Goal: Find contact information: Find contact information

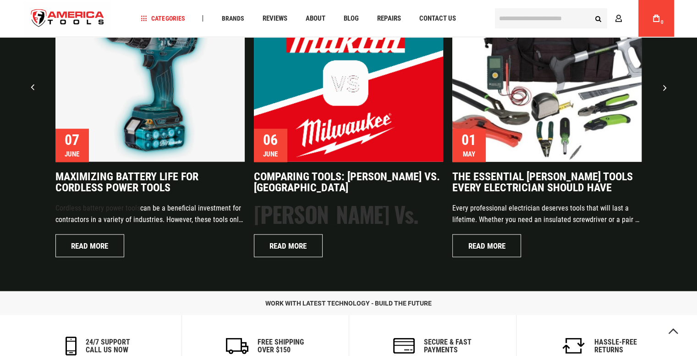
scroll to position [2202, 0]
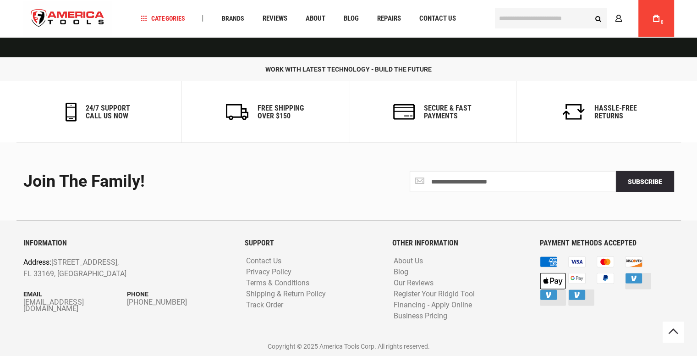
click at [20, 303] on div "INFORMATION Address: [STREET_ADDRESS] Email [EMAIL_ADDRESS][DOMAIN_NAME] Phone …" at bounding box center [127, 288] width 221 height 98
drag, startPoint x: 17, startPoint y: 299, endPoint x: 22, endPoint y: 300, distance: 5.1
click at [22, 300] on div "INFORMATION Address: [STREET_ADDRESS] Email [EMAIL_ADDRESS][DOMAIN_NAME] Phone …" at bounding box center [127, 288] width 221 height 98
drag, startPoint x: 19, startPoint y: 302, endPoint x: 96, endPoint y: 312, distance: 77.2
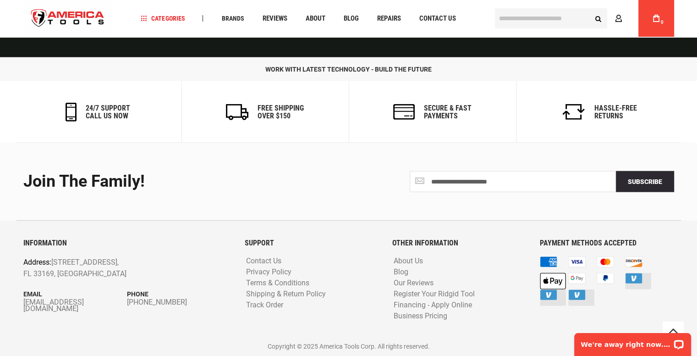
click at [96, 312] on div "INFORMATION Address: [STREET_ADDRESS] Email [EMAIL_ADDRESS][DOMAIN_NAME] Phone …" at bounding box center [127, 288] width 221 height 98
drag, startPoint x: 52, startPoint y: 345, endPoint x: 92, endPoint y: 319, distance: 47.7
click at [55, 343] on p "Copyright © 2025 America Tools Corp. All rights reserved." at bounding box center [348, 346] width 651 height 10
click at [86, 335] on div "INFORMATION Address: [STREET_ADDRESS] Email [EMAIL_ADDRESS][DOMAIN_NAME] Phone …" at bounding box center [127, 288] width 221 height 98
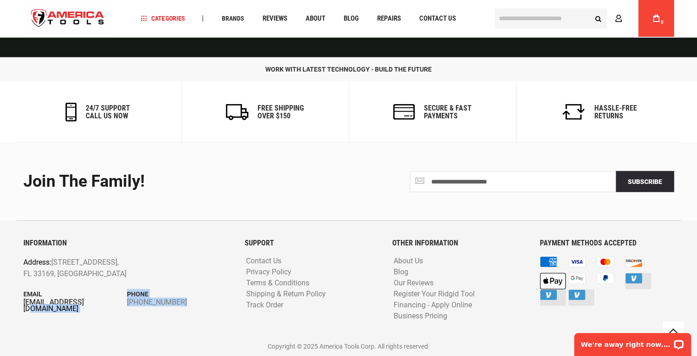
drag, startPoint x: 48, startPoint y: 321, endPoint x: 84, endPoint y: 303, distance: 41.0
click at [84, 303] on div "INFORMATION Address: [STREET_ADDRESS] Email [EMAIL_ADDRESS][DOMAIN_NAME] Phone …" at bounding box center [127, 288] width 221 height 98
click at [16, 313] on div "**********" at bounding box center [348, 249] width 669 height 213
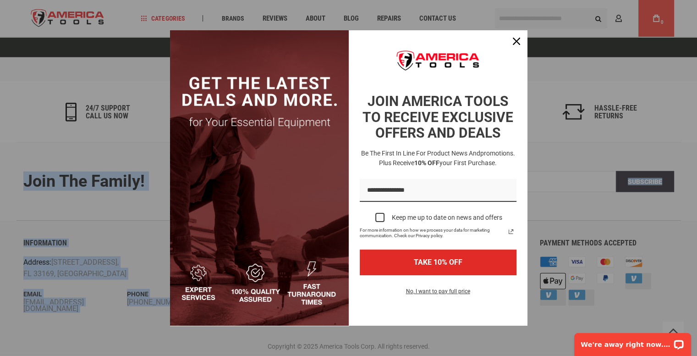
drag, startPoint x: 15, startPoint y: 307, endPoint x: 32, endPoint y: 308, distance: 17.5
click at [506, 40] on button "Close" at bounding box center [517, 41] width 22 height 22
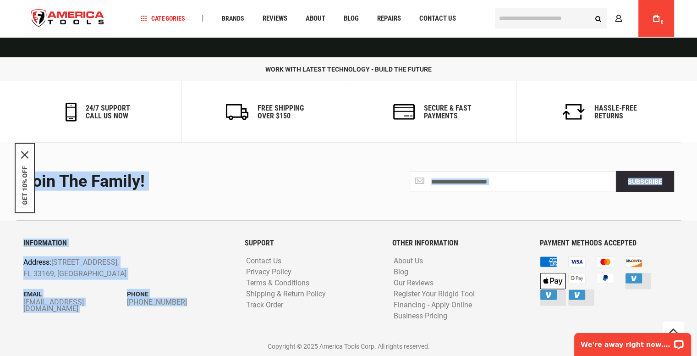
click at [222, 172] on div "Join the Family!" at bounding box center [182, 181] width 319 height 18
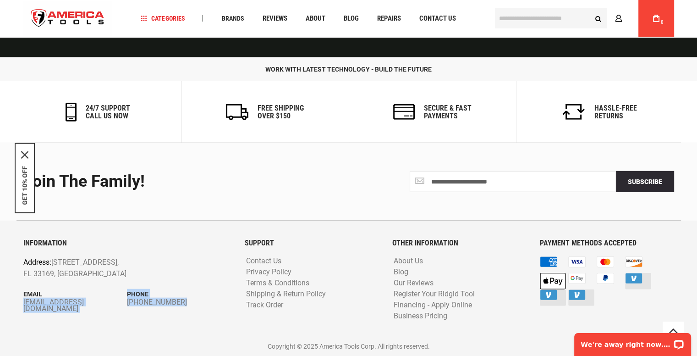
drag, startPoint x: 104, startPoint y: 294, endPoint x: 106, endPoint y: 308, distance: 14.3
click at [106, 308] on div "INFORMATION Address: [STREET_ADDRESS] Email [EMAIL_ADDRESS][DOMAIN_NAME] Phone …" at bounding box center [127, 288] width 221 height 98
click at [105, 308] on div "INFORMATION Address: [STREET_ADDRESS] Email [EMAIL_ADDRESS][DOMAIN_NAME] Phone …" at bounding box center [127, 288] width 221 height 98
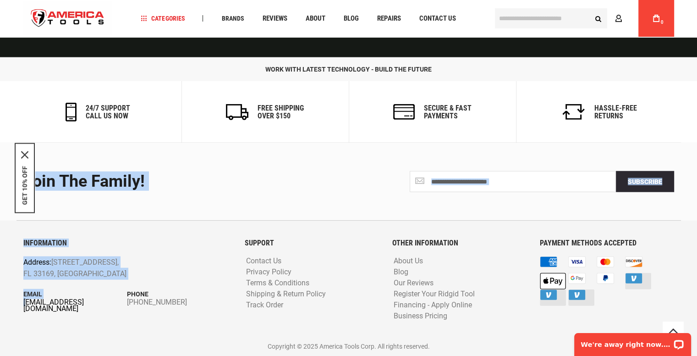
drag, startPoint x: 5, startPoint y: 303, endPoint x: 25, endPoint y: 303, distance: 20.2
click at [25, 303] on footer "**********" at bounding box center [348, 249] width 697 height 213
click at [10, 319] on footer "**********" at bounding box center [348, 249] width 697 height 213
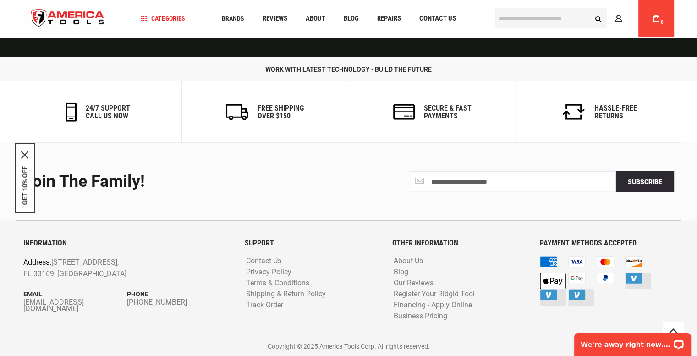
drag, startPoint x: 20, startPoint y: 303, endPoint x: 28, endPoint y: 307, distance: 8.6
click at [28, 307] on div "INFORMATION Address: [STREET_ADDRESS] Email [EMAIL_ADDRESS][DOMAIN_NAME] Phone …" at bounding box center [127, 288] width 221 height 98
drag, startPoint x: 23, startPoint y: 307, endPoint x: 36, endPoint y: 307, distance: 12.8
click at [36, 307] on div "INFORMATION Address: [STREET_ADDRESS] Email [EMAIL_ADDRESS][DOMAIN_NAME] Phone …" at bounding box center [127, 288] width 221 height 98
drag, startPoint x: 22, startPoint y: 307, endPoint x: 22, endPoint y: 302, distance: 5.0
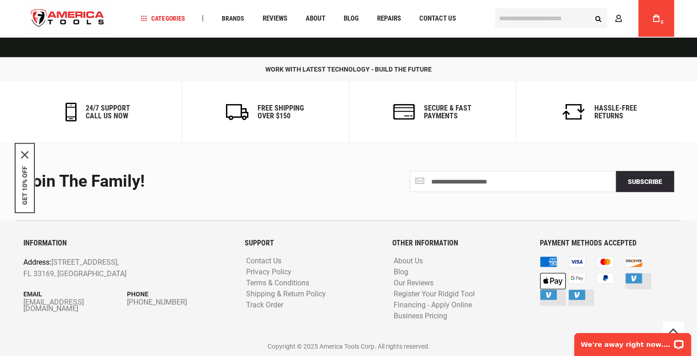
click at [22, 302] on div "INFORMATION Address: [STREET_ADDRESS] Email [EMAIL_ADDRESS][DOMAIN_NAME] Phone …" at bounding box center [127, 288] width 221 height 98
click at [20, 302] on div "INFORMATION Address: [STREET_ADDRESS] Email [EMAIL_ADDRESS][DOMAIN_NAME] Phone …" at bounding box center [127, 288] width 221 height 98
click at [23, 302] on div "INFORMATION Address: [STREET_ADDRESS] Email [EMAIL_ADDRESS][DOMAIN_NAME] Phone …" at bounding box center [127, 288] width 221 height 98
copy div "[EMAIL_ADDRESS][DOMAIN_NAME] Phone [PHONE_NUMBER]"
click at [116, 307] on div "INFORMATION Address: [STREET_ADDRESS] Email [EMAIL_ADDRESS][DOMAIN_NAME] Phone …" at bounding box center [127, 288] width 221 height 98
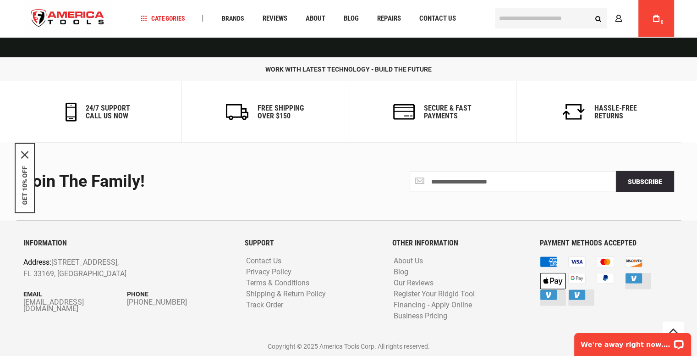
click at [102, 294] on p "Email" at bounding box center [75, 294] width 104 height 10
drag, startPoint x: 18, startPoint y: 288, endPoint x: 20, endPoint y: 294, distance: 6.2
click at [20, 294] on div "INFORMATION Address: [STREET_ADDRESS] Email [EMAIL_ADDRESS][DOMAIN_NAME] Phone …" at bounding box center [127, 288] width 221 height 98
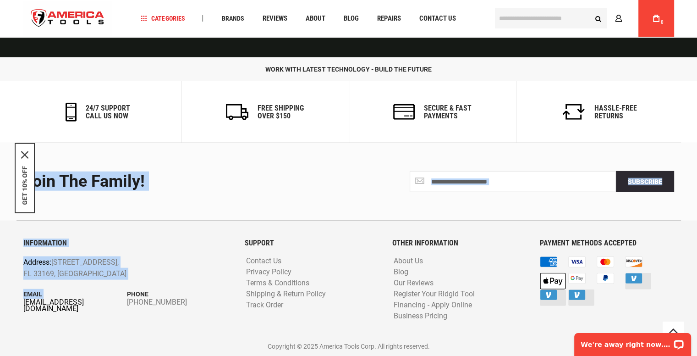
drag, startPoint x: 15, startPoint y: 302, endPoint x: 23, endPoint y: 303, distance: 8.4
click at [23, 303] on div "**********" at bounding box center [348, 249] width 669 height 213
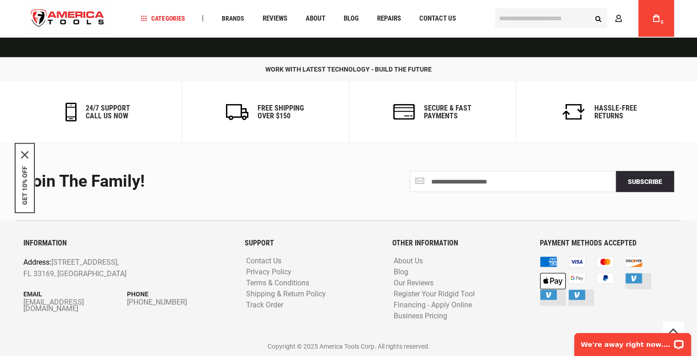
click at [22, 305] on div "INFORMATION Address: [STREET_ADDRESS] Email [EMAIL_ADDRESS][DOMAIN_NAME] Phone …" at bounding box center [127, 288] width 221 height 98
